Goal: Task Accomplishment & Management: Manage account settings

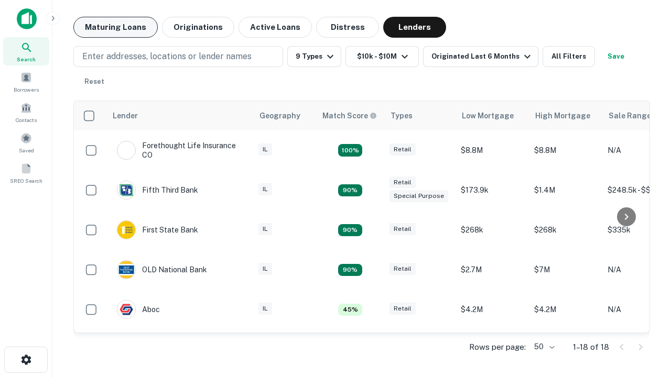
click at [115, 27] on button "Maturing Loans" at bounding box center [115, 27] width 84 height 21
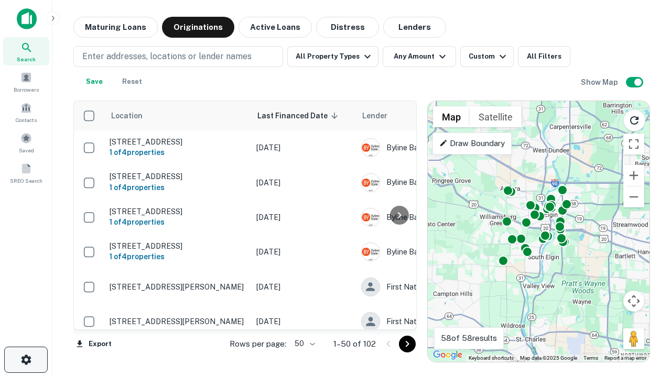
click at [26, 360] on icon "button" at bounding box center [26, 360] width 13 height 13
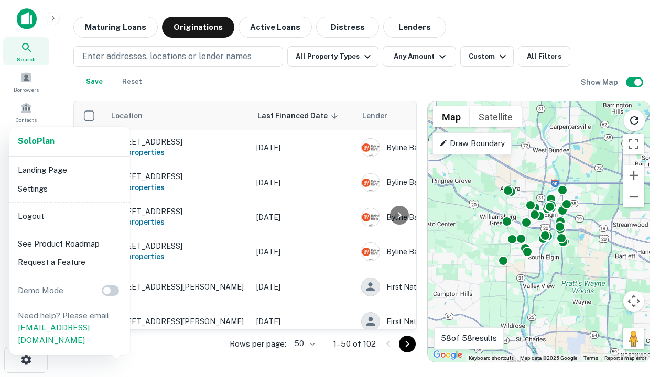
click at [69, 216] on li "Logout" at bounding box center [70, 216] width 112 height 19
